Goal: Register for event/course

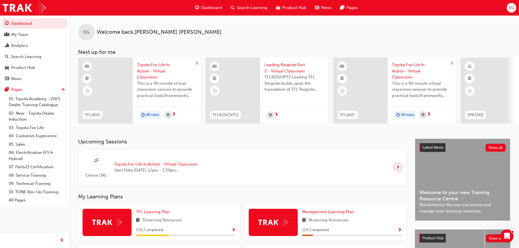
click at [150, 73] on span "Toyota For Life In Action - Virtual Classroom" at bounding box center [166, 71] width 59 height 19
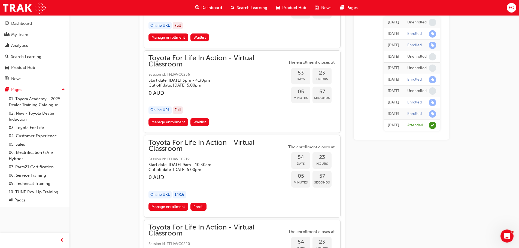
scroll to position [6190, 0]
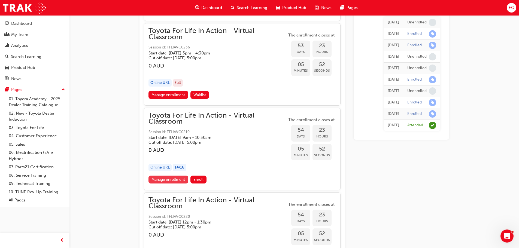
click at [172, 178] on link "Manage enrollment" at bounding box center [169, 180] width 40 height 8
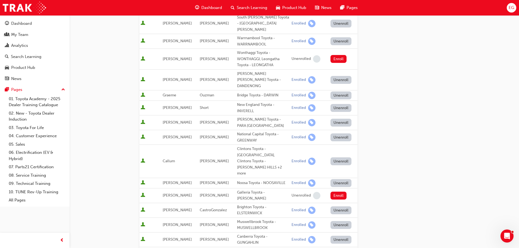
scroll to position [263, 0]
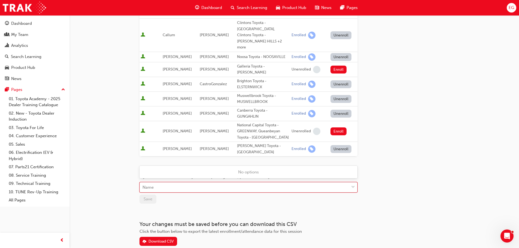
click at [188, 183] on div "Name" at bounding box center [244, 188] width 209 height 10
type input "gan"
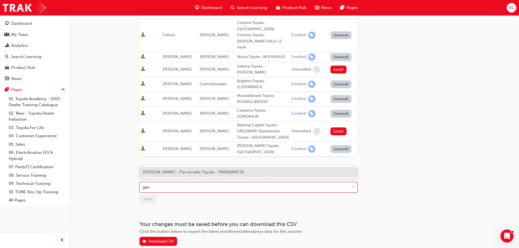
click at [189, 174] on span "[PERSON_NAME] - Parramatta Toyota - PARRAMATTA" at bounding box center [193, 172] width 101 height 5
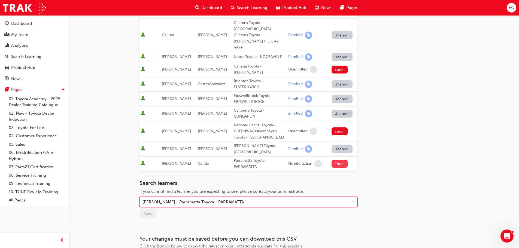
click at [335, 160] on button "Enroll" at bounding box center [340, 164] width 16 height 8
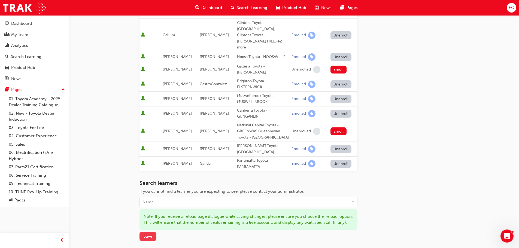
click at [151, 234] on span "Save" at bounding box center [148, 236] width 9 height 5
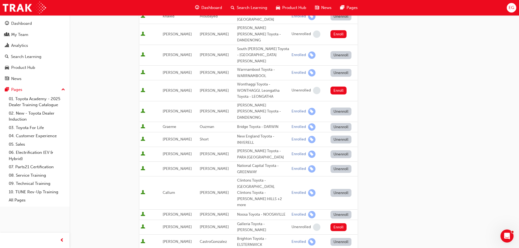
scroll to position [99, 0]
